Goal: Information Seeking & Learning: Learn about a topic

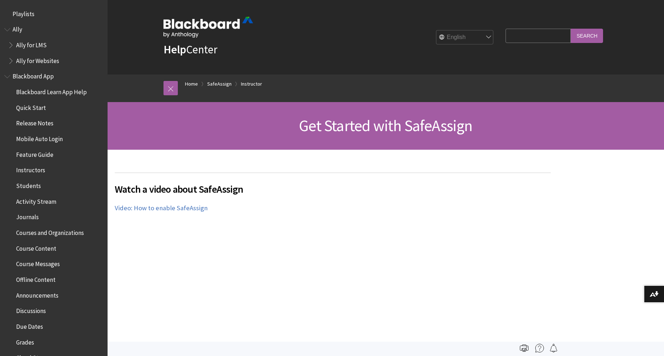
scroll to position [766, 0]
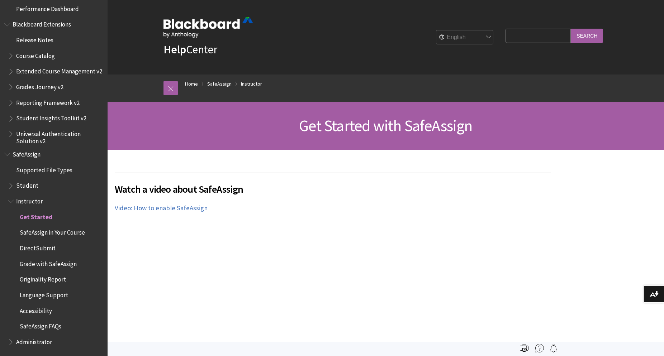
click at [32, 185] on span "Student" at bounding box center [27, 185] width 22 height 10
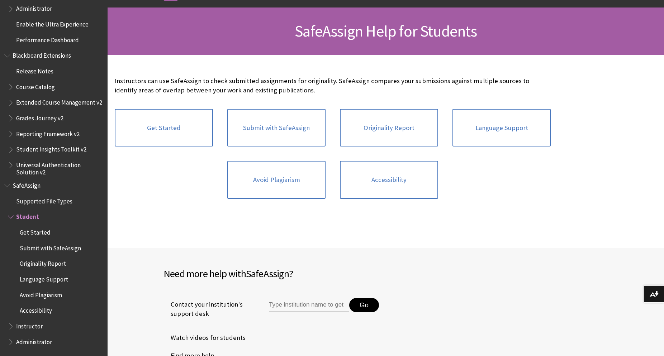
scroll to position [110, 0]
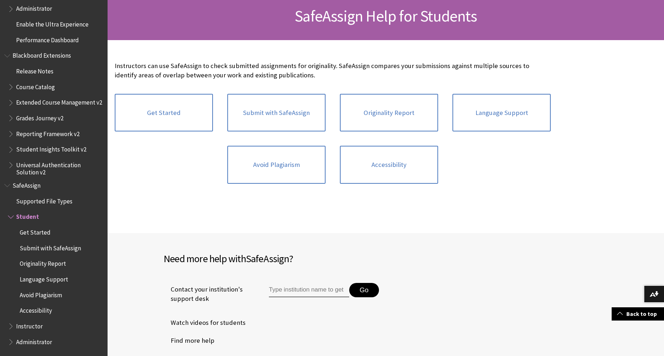
click at [151, 205] on div "Instructors can use SafeAssign to check submitted assignments for originality. …" at bounding box center [333, 126] width 450 height 172
click at [312, 156] on link "Avoid Plagiarism" at bounding box center [276, 165] width 98 height 38
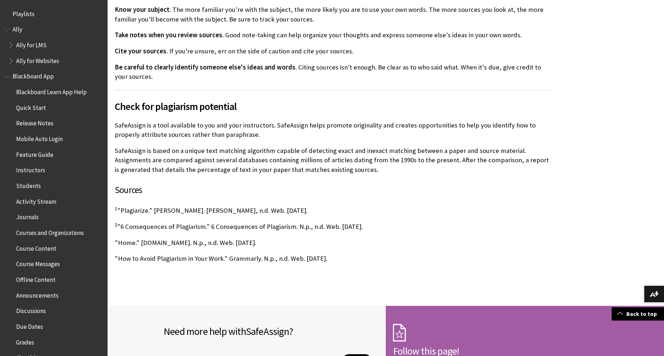
click at [28, 105] on span "Quick Start" at bounding box center [31, 107] width 30 height 10
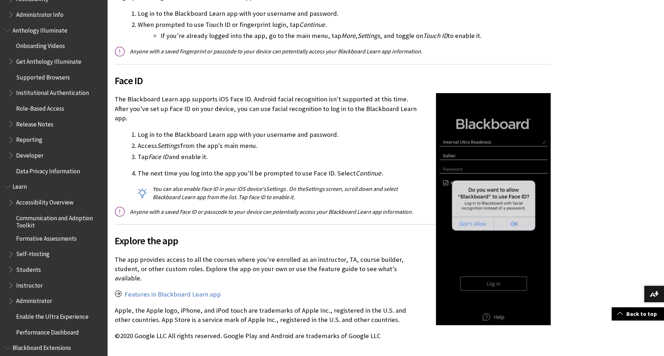
scroll to position [641, 0]
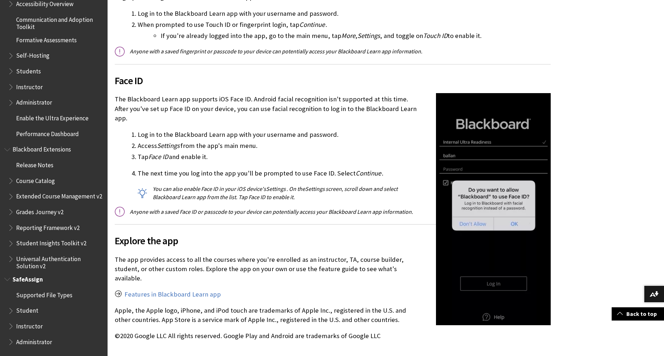
click at [24, 283] on span "SafeAssign" at bounding box center [28, 279] width 30 height 10
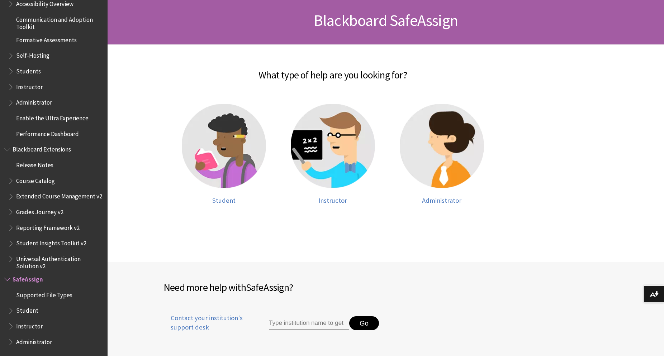
scroll to position [110, 0]
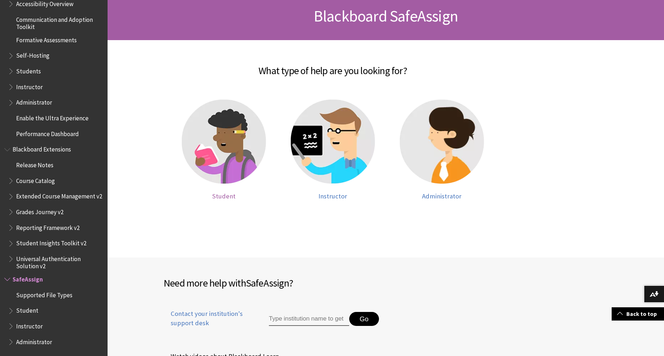
click at [229, 141] on img at bounding box center [224, 142] width 84 height 84
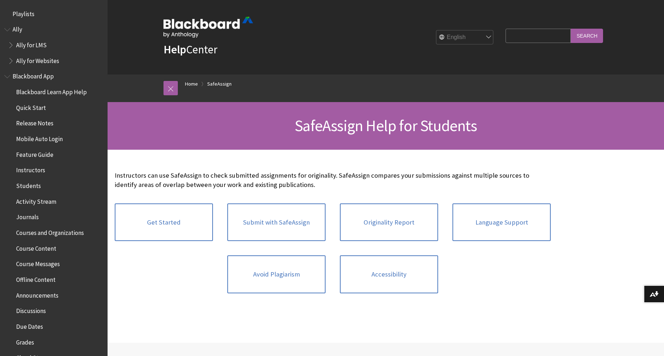
scroll to position [735, 0]
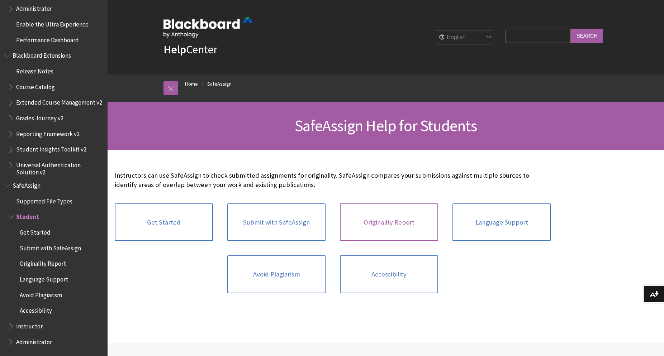
click at [386, 220] on link "Originality Report" at bounding box center [389, 223] width 98 height 38
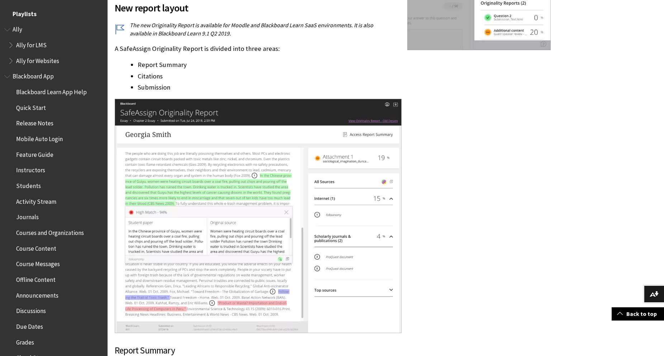
click at [33, 15] on span "Playlists" at bounding box center [25, 13] width 24 height 10
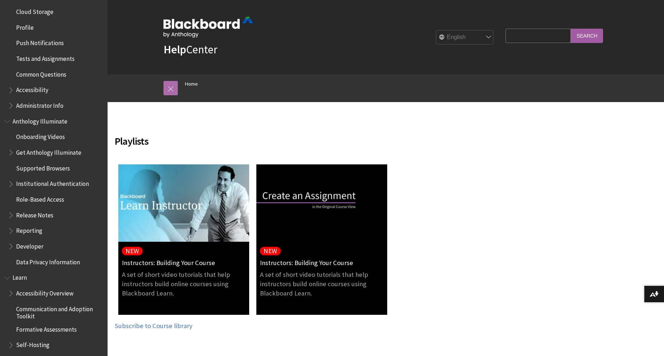
click at [168, 86] on link at bounding box center [171, 88] width 14 height 14
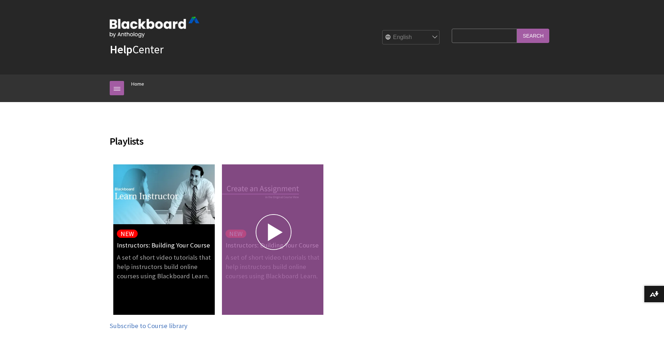
scroll to position [141, 0]
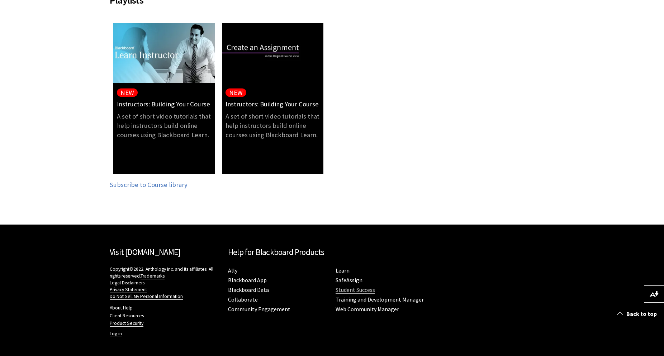
click at [361, 290] on link "Student Success" at bounding box center [355, 291] width 39 height 8
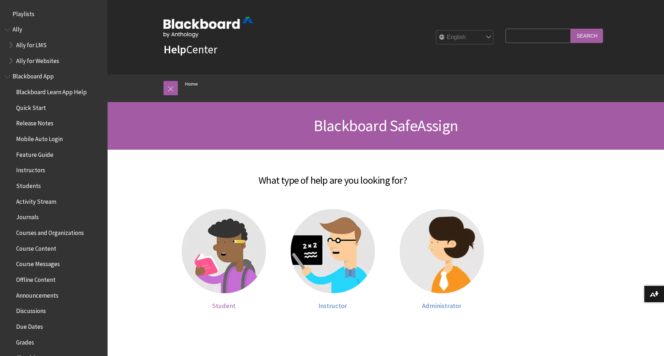
scroll to position [641, 0]
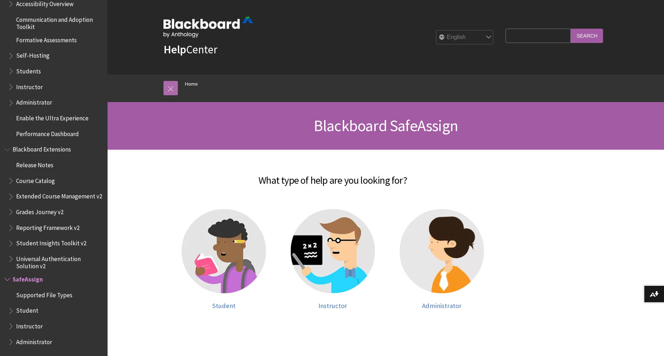
click at [174, 86] on link at bounding box center [171, 88] width 14 height 14
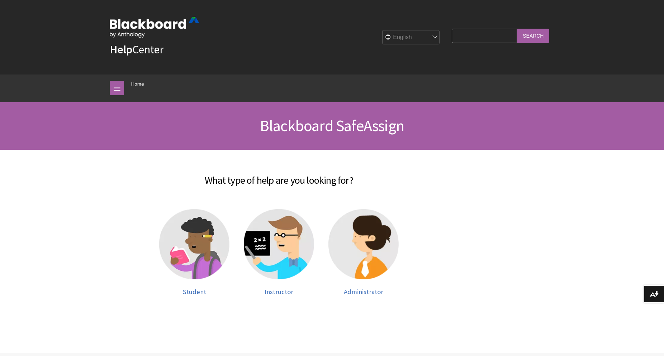
click at [477, 37] on input "Search Query" at bounding box center [484, 36] width 65 height 14
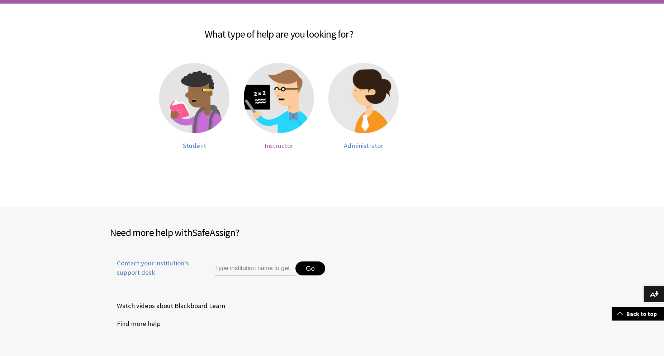
scroll to position [0, 0]
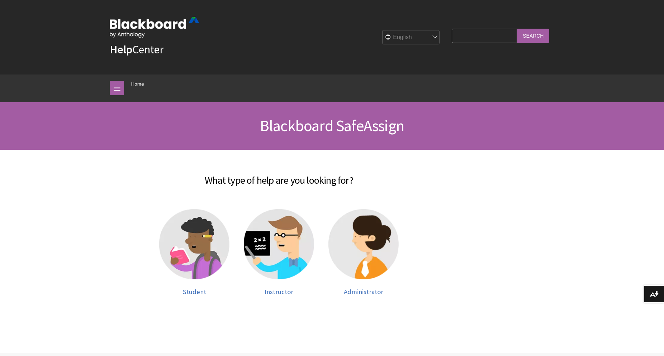
click at [469, 48] on div "Search Query Search" at bounding box center [498, 37] width 111 height 27
click at [494, 31] on input "Search Query" at bounding box center [484, 36] width 65 height 14
click at [488, 39] on input "Search Query" at bounding box center [484, 36] width 65 height 14
click at [190, 238] on img at bounding box center [194, 244] width 70 height 70
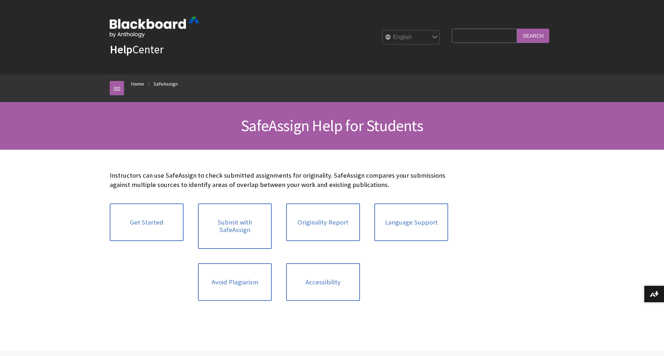
scroll to position [735, 0]
click at [234, 279] on link "Avoid Plagiarism" at bounding box center [235, 283] width 74 height 38
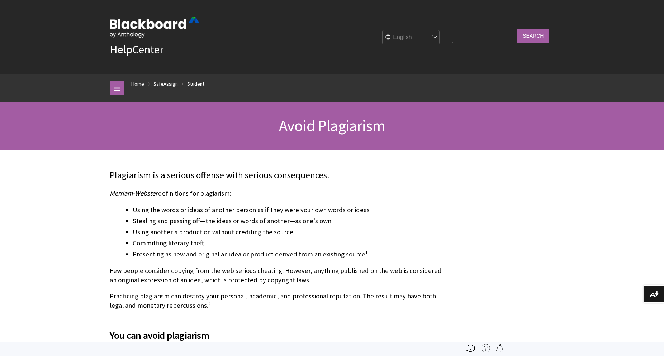
click at [139, 82] on link "Home" at bounding box center [137, 84] width 13 height 9
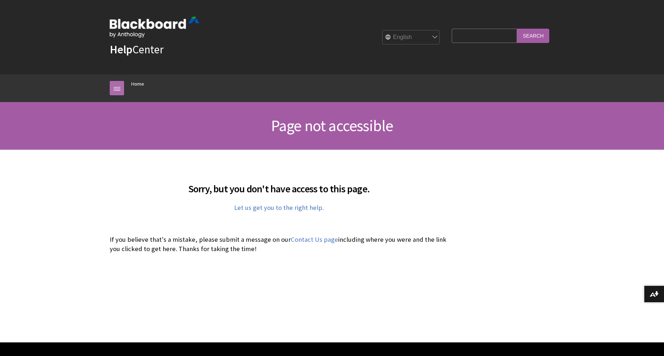
click at [117, 87] on link at bounding box center [117, 88] width 14 height 14
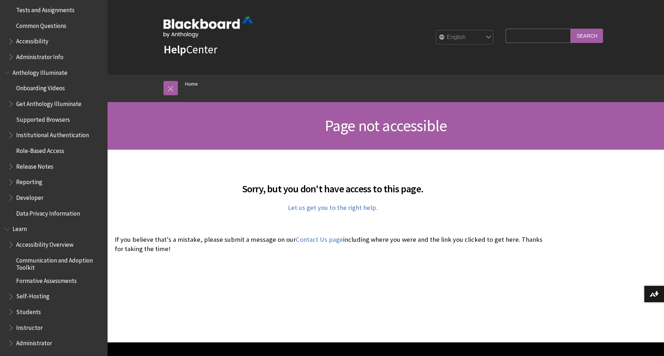
scroll to position [396, 0]
click at [41, 41] on span "Accessibility" at bounding box center [32, 40] width 32 height 10
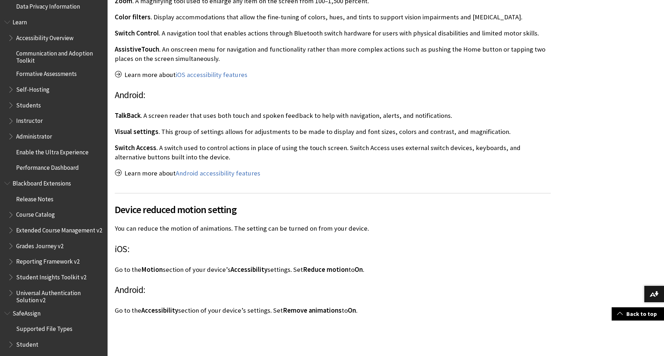
scroll to position [657, 0]
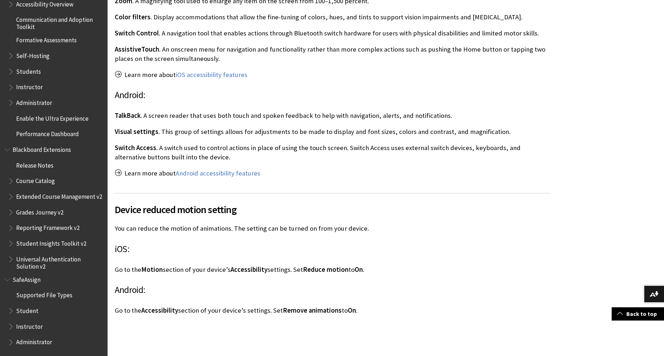
click at [40, 294] on span "Supported File Types" at bounding box center [44, 295] width 56 height 10
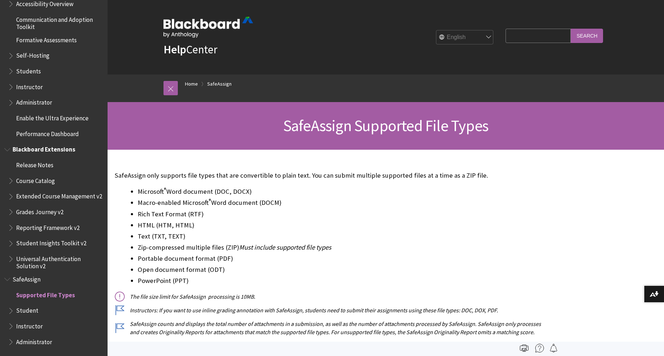
click at [56, 241] on span "Student Insights Toolkit v2" at bounding box center [51, 243] width 70 height 10
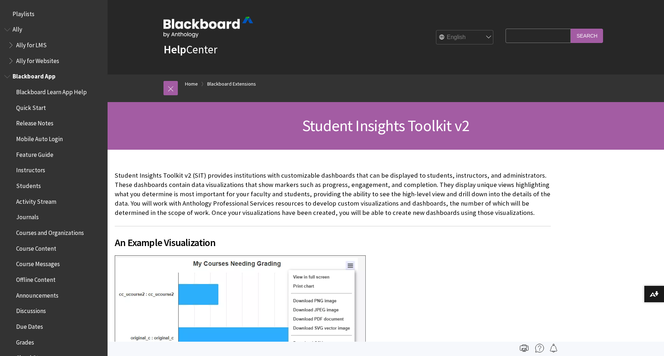
click at [30, 183] on span "Students" at bounding box center [28, 185] width 25 height 10
click at [25, 112] on span "Quick Start" at bounding box center [55, 108] width 95 height 12
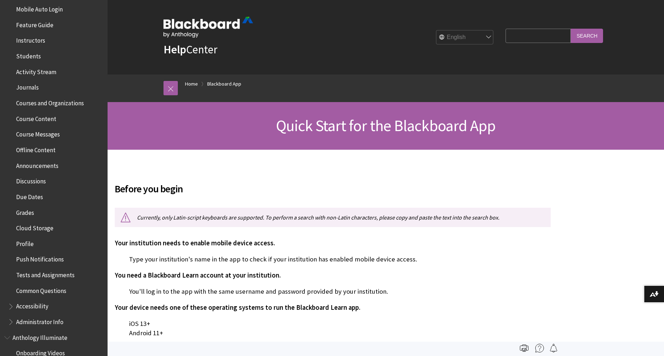
scroll to position [148, 0]
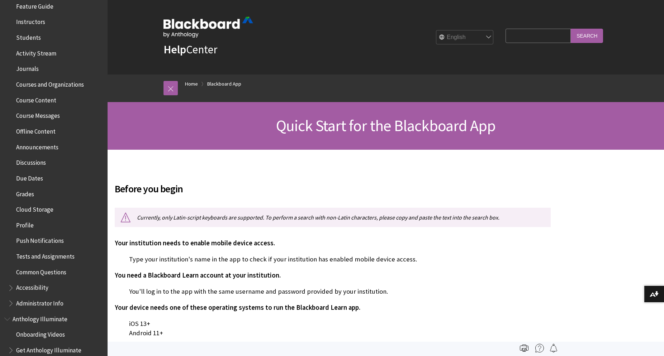
click at [12, 286] on span "Book outline for Blackboard App Help" at bounding box center [12, 286] width 8 height 9
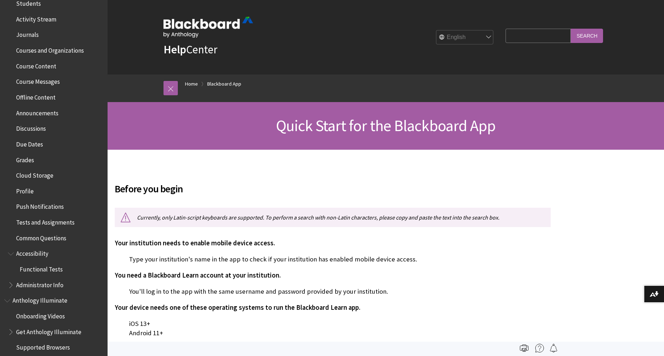
scroll to position [198, 0]
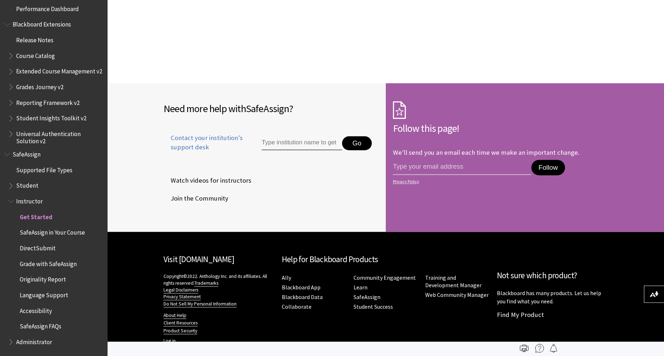
scroll to position [1053, 0]
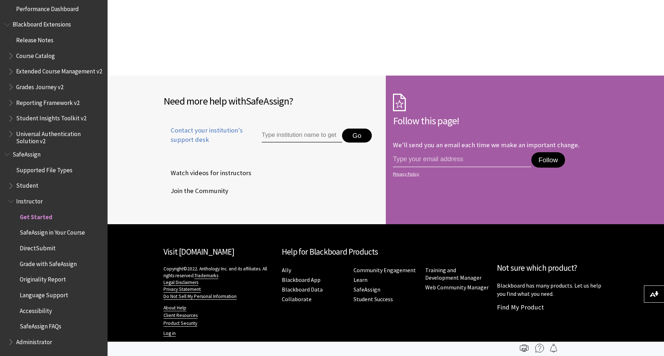
click at [8, 191] on span "Student" at bounding box center [55, 186] width 95 height 12
click at [8, 186] on span "Book outline for Blackboard SafeAssign" at bounding box center [12, 184] width 8 height 9
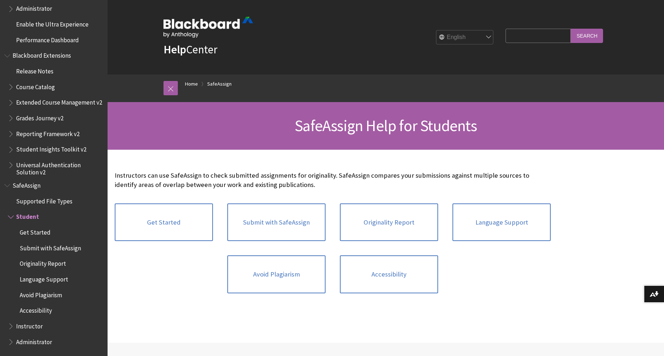
scroll to position [110, 0]
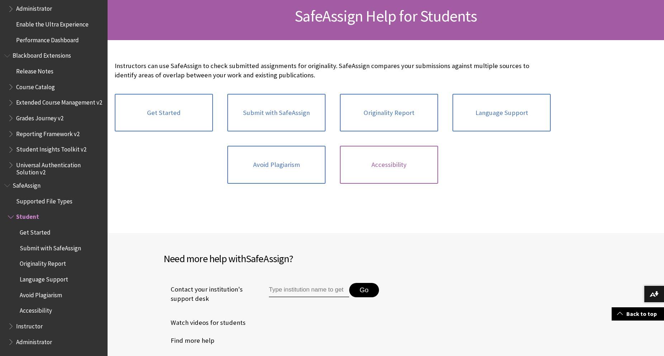
click at [387, 170] on link "Accessibility" at bounding box center [389, 165] width 98 height 38
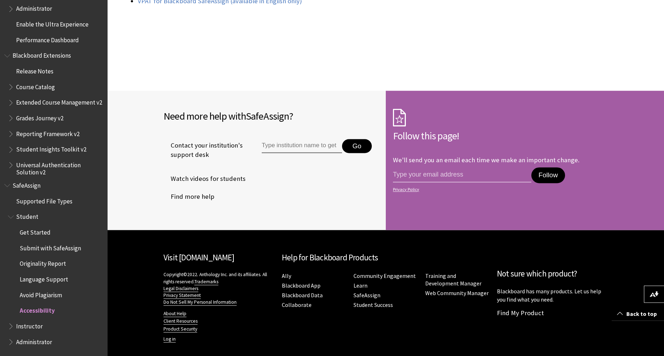
scroll to position [272, 0]
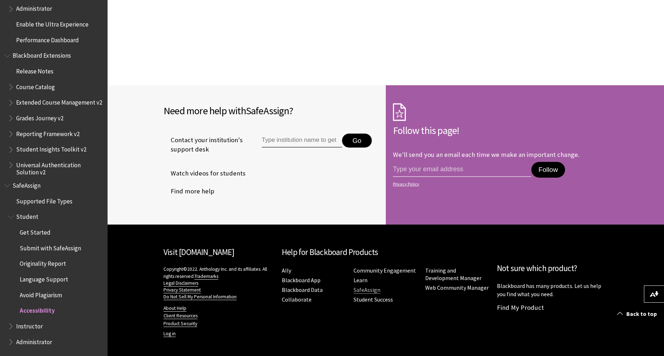
click at [363, 292] on link "SafeAssign" at bounding box center [367, 291] width 27 height 8
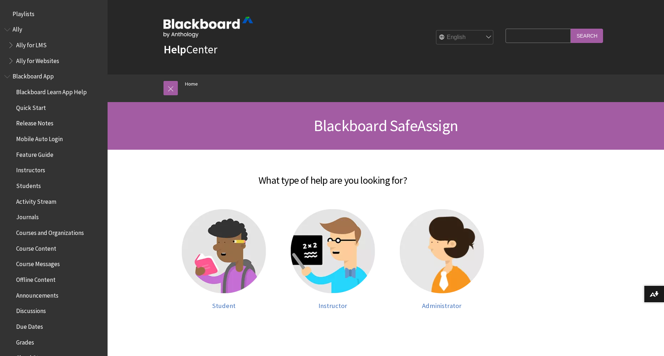
scroll to position [641, 0]
